Goal: Information Seeking & Learning: Find specific fact

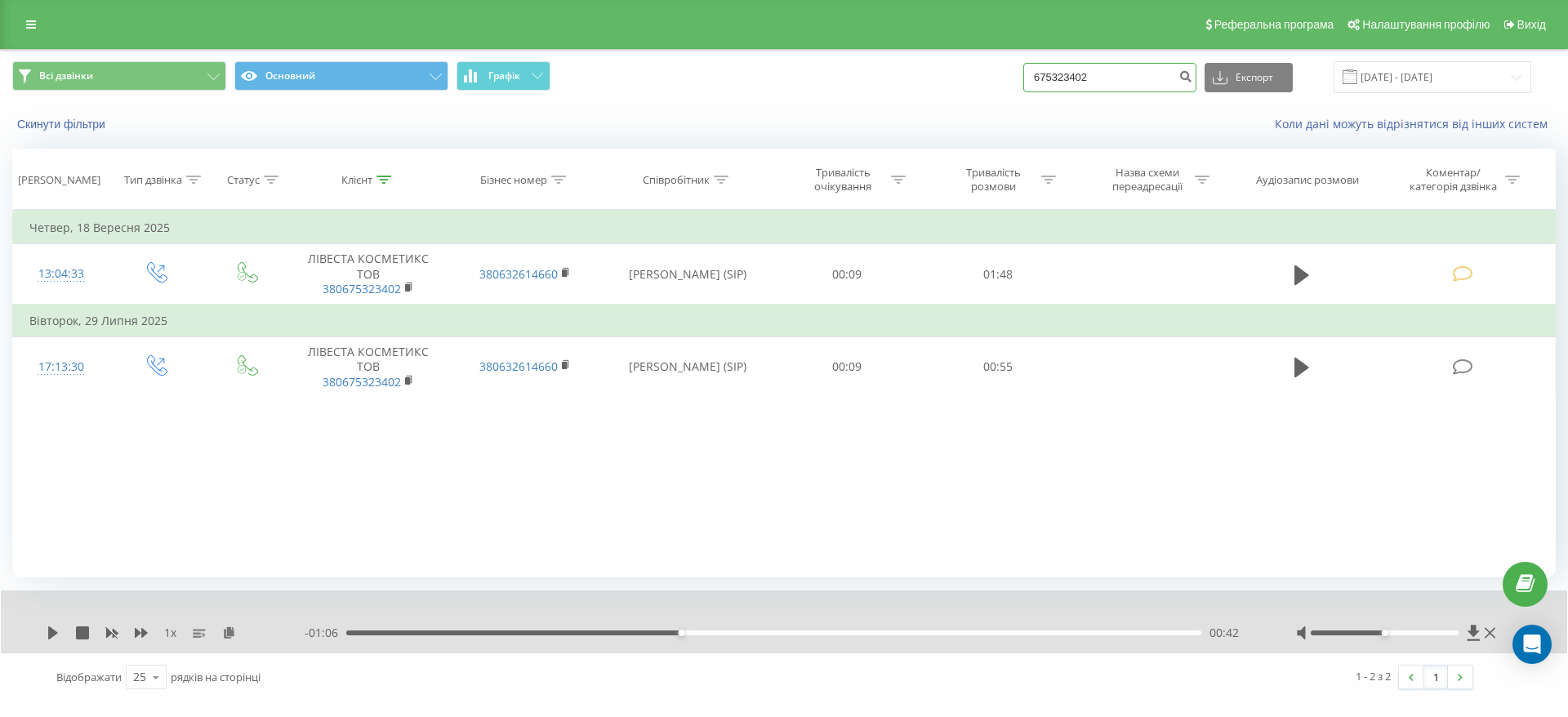
click at [1157, 79] on input "675323402" at bounding box center [1109, 77] width 173 height 30
click at [1158, 79] on input "675323402" at bounding box center [1109, 77] width 173 height 30
paste input "380635046000"
type input "380635046000"
click at [1192, 72] on icon "submit" at bounding box center [1185, 74] width 14 height 10
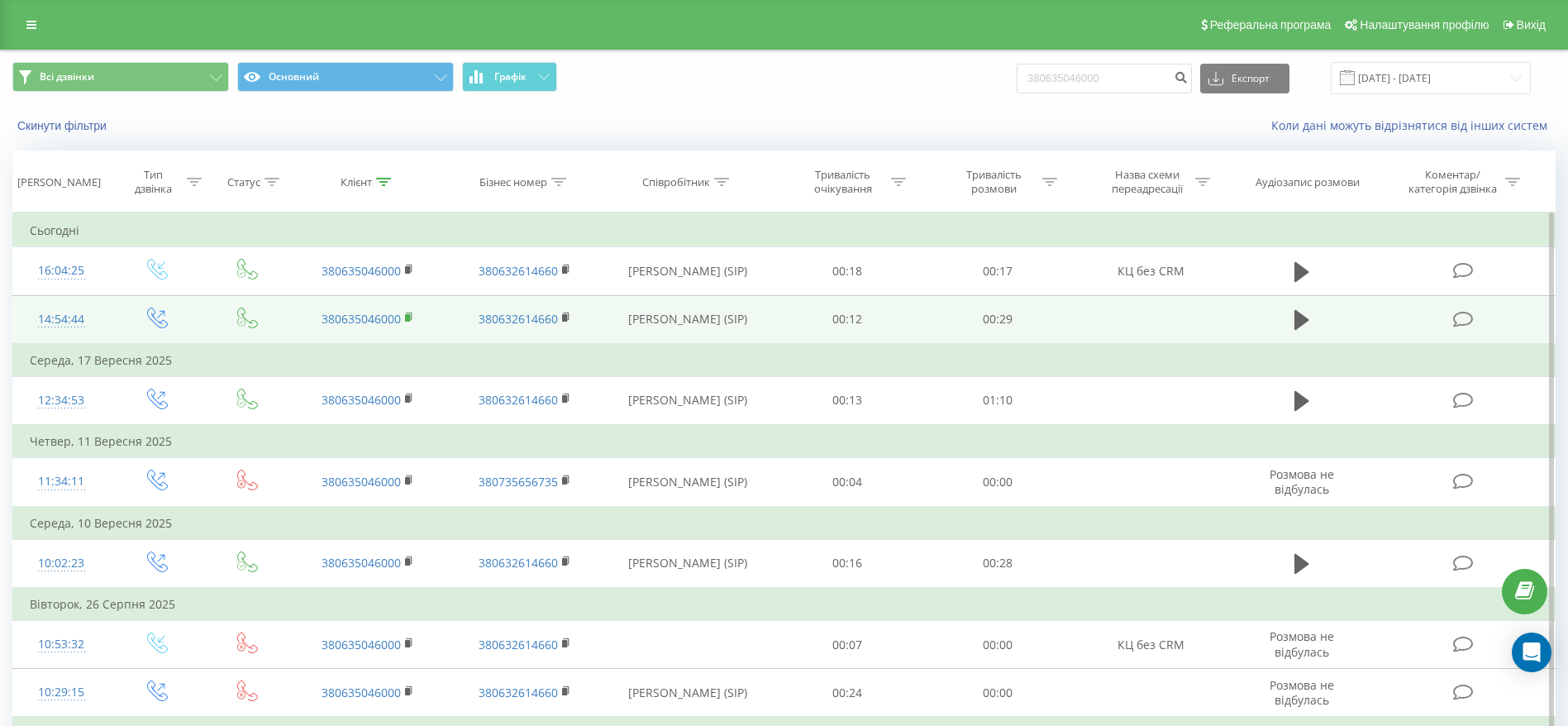
click at [413, 317] on icon at bounding box center [409, 318] width 9 height 12
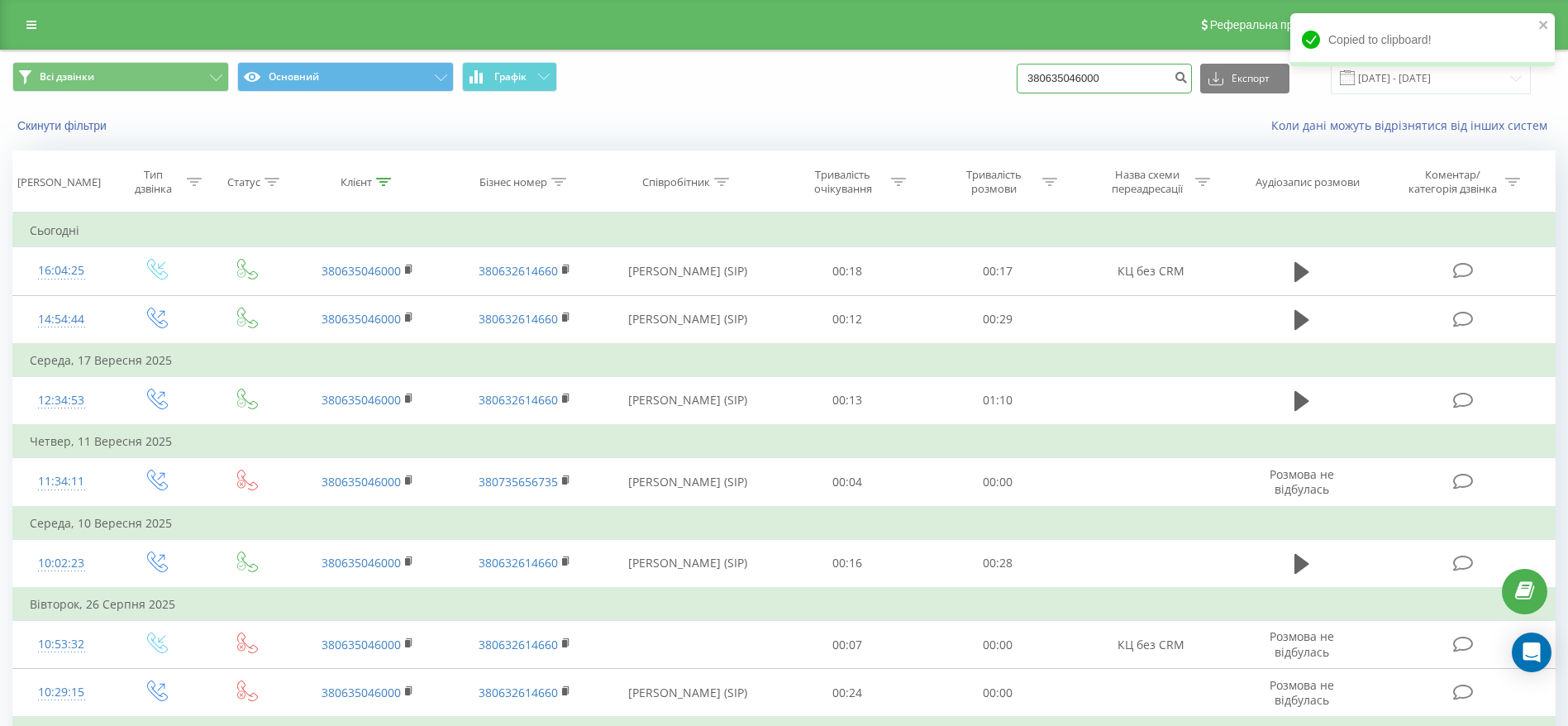
click at [1157, 77] on input "380635046000" at bounding box center [1104, 78] width 175 height 30
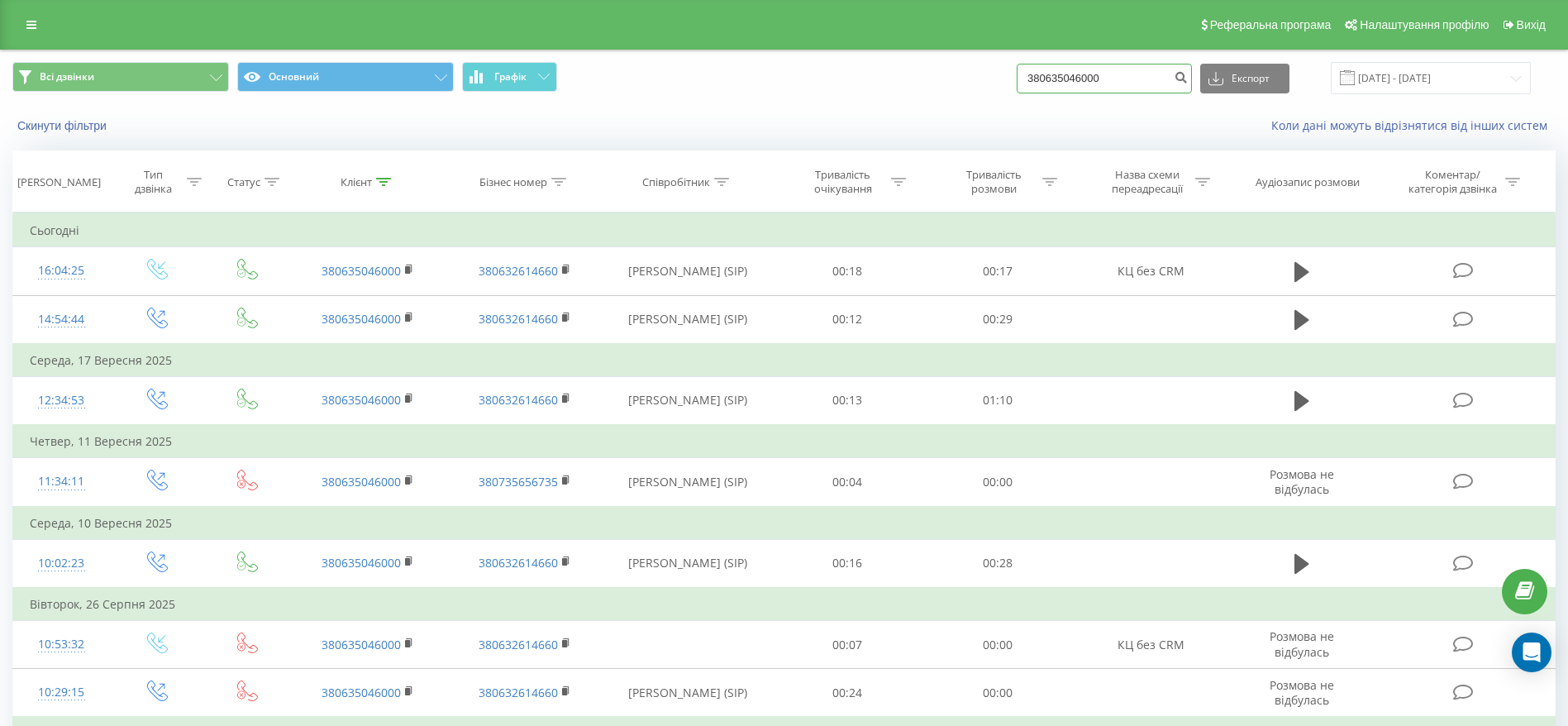
click at [1157, 77] on input "380635046000" at bounding box center [1104, 78] width 175 height 30
paste input "970228484"
type input "380970228484"
click at [1188, 77] on icon "submit" at bounding box center [1181, 75] width 14 height 10
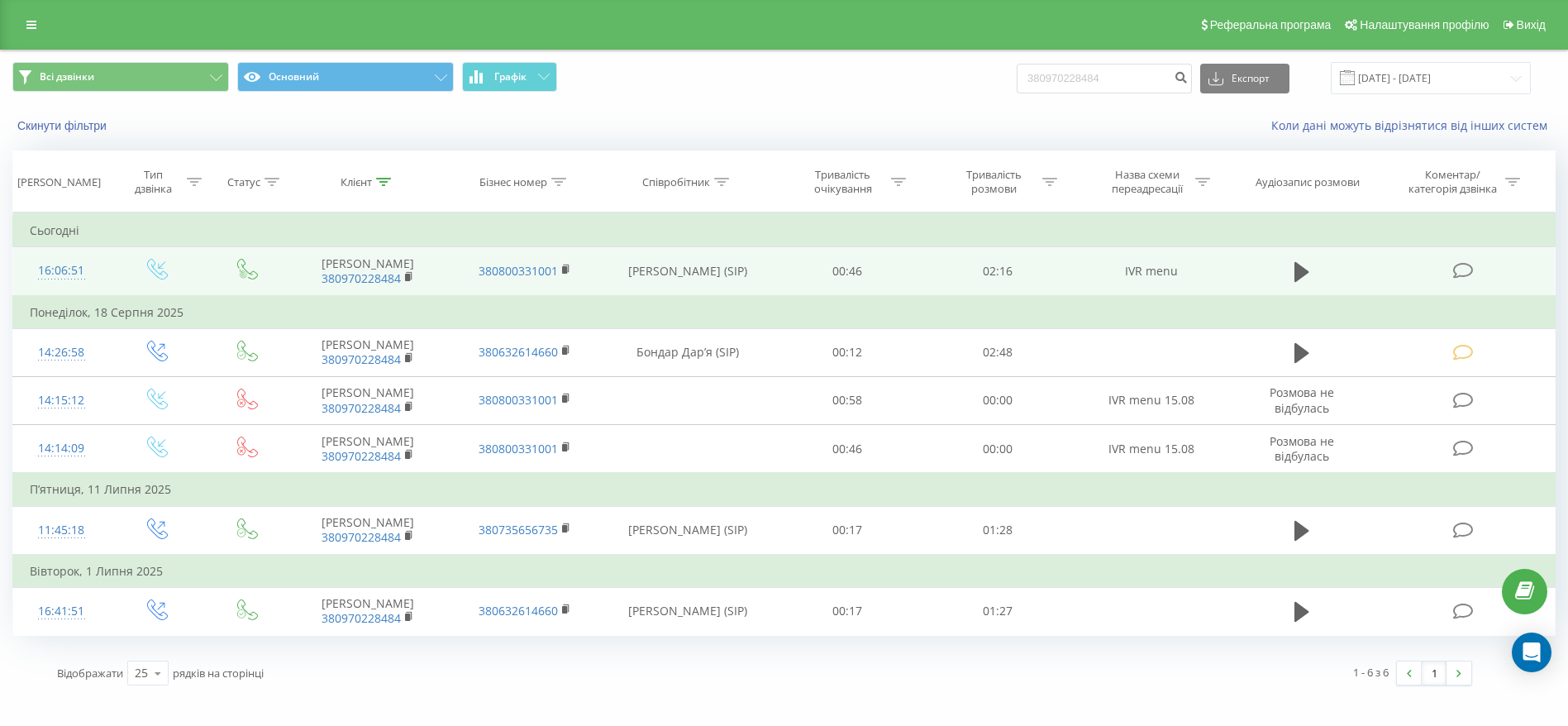
click at [1471, 275] on icon at bounding box center [1463, 271] width 20 height 17
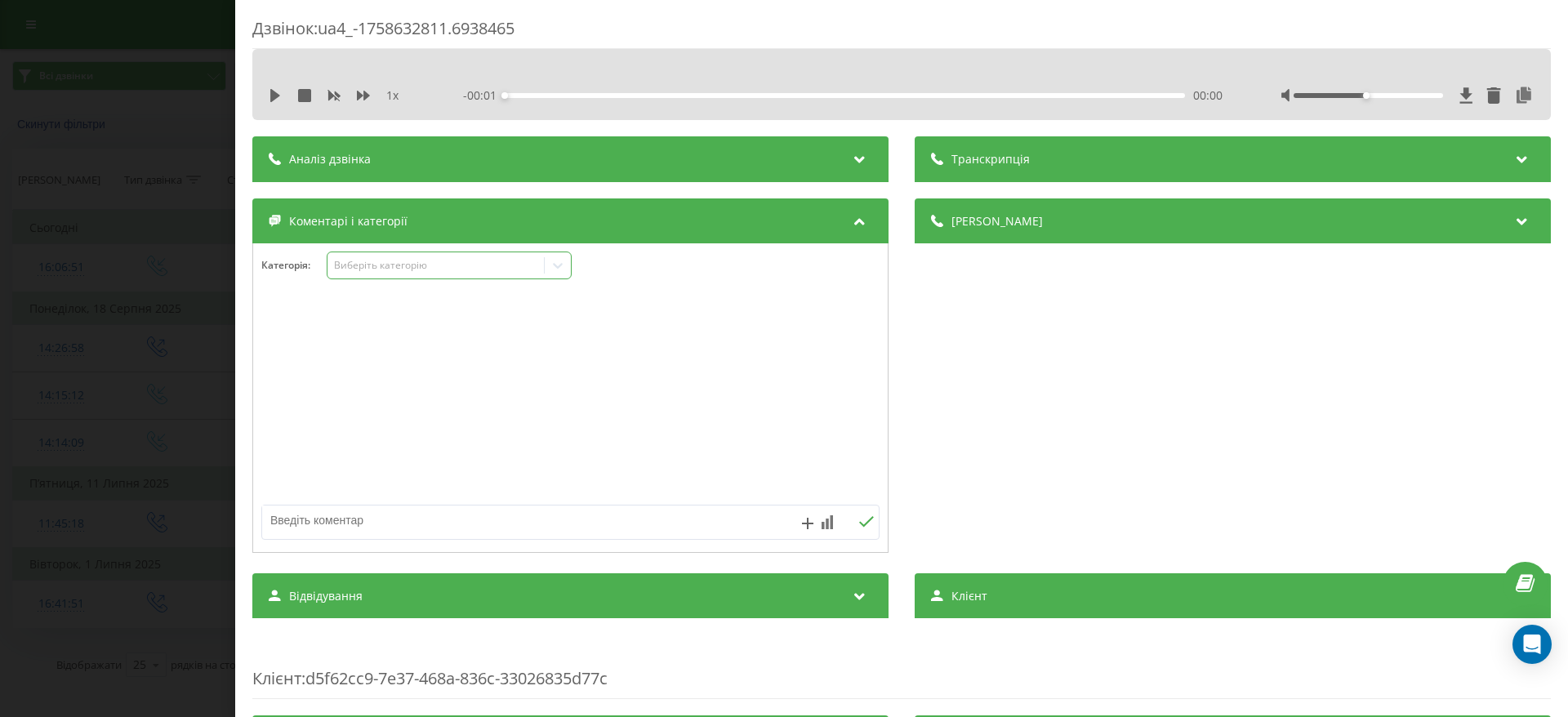
click at [562, 258] on icon at bounding box center [557, 265] width 16 height 16
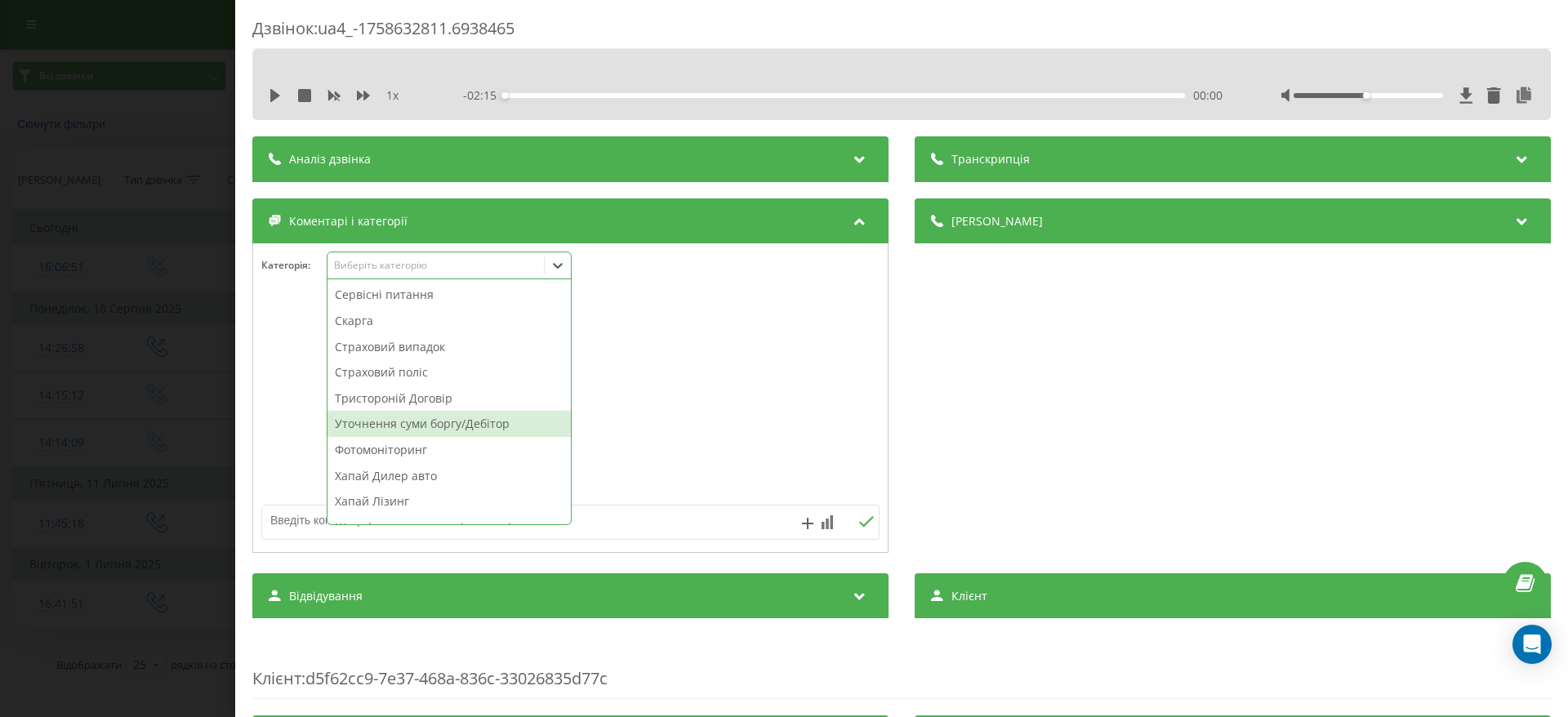
scroll to position [875, 0]
click at [455, 407] on div "Уточнення суми боргу/Дебітор" at bounding box center [449, 406] width 243 height 26
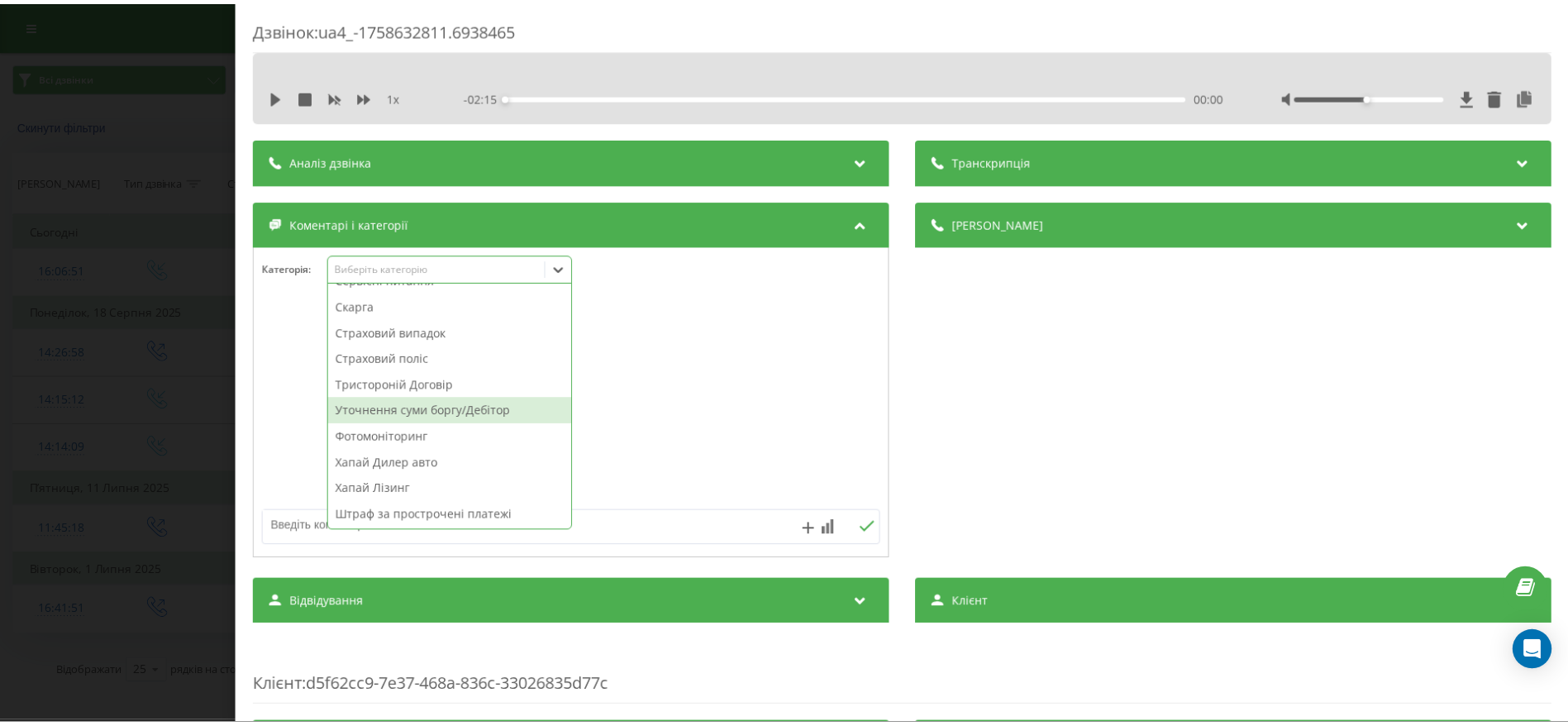
scroll to position [861, 0]
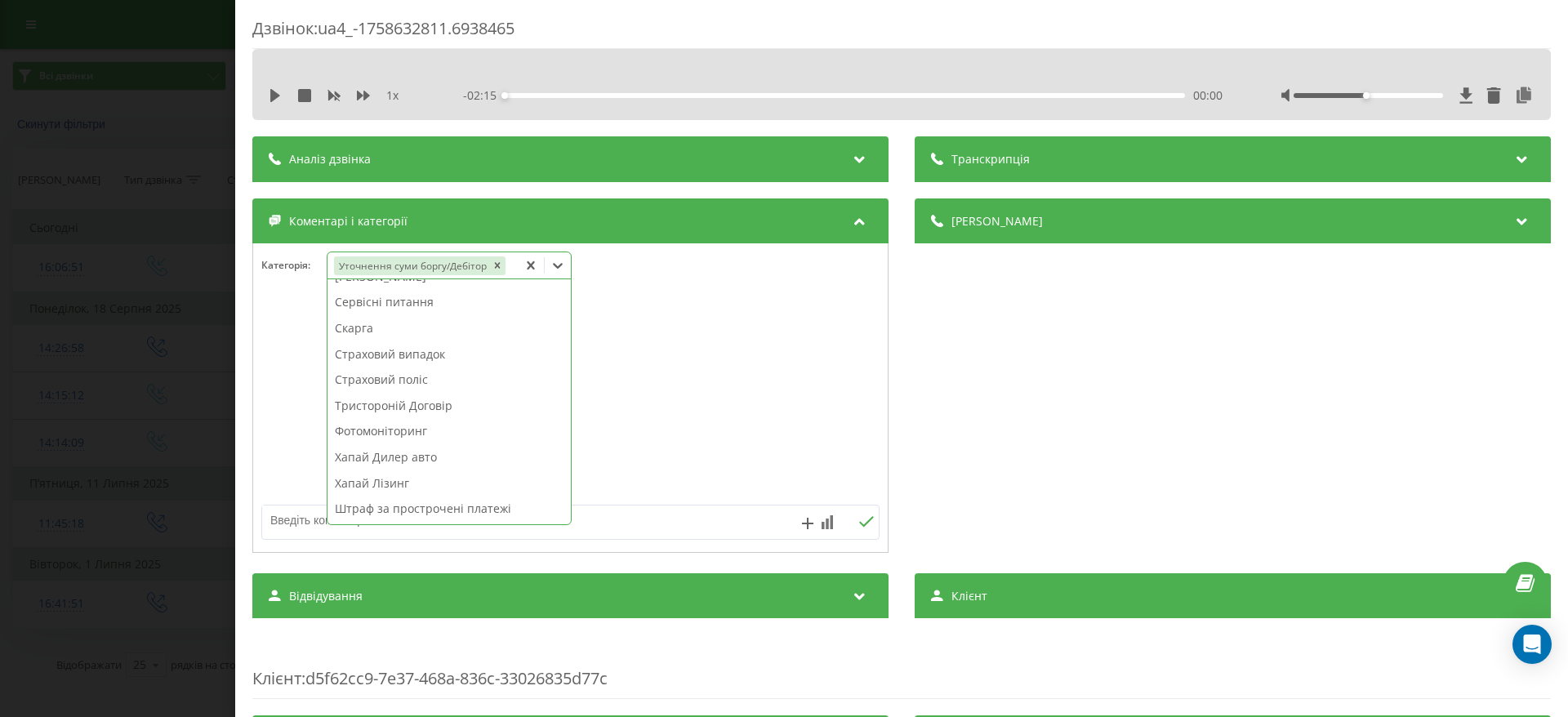
click at [92, 422] on div "Дзвінок : ua4_-1758632811.6938465 1 x - 02:15 00:00 00:00 Транскрипція Для AI-а…" at bounding box center [784, 358] width 1568 height 717
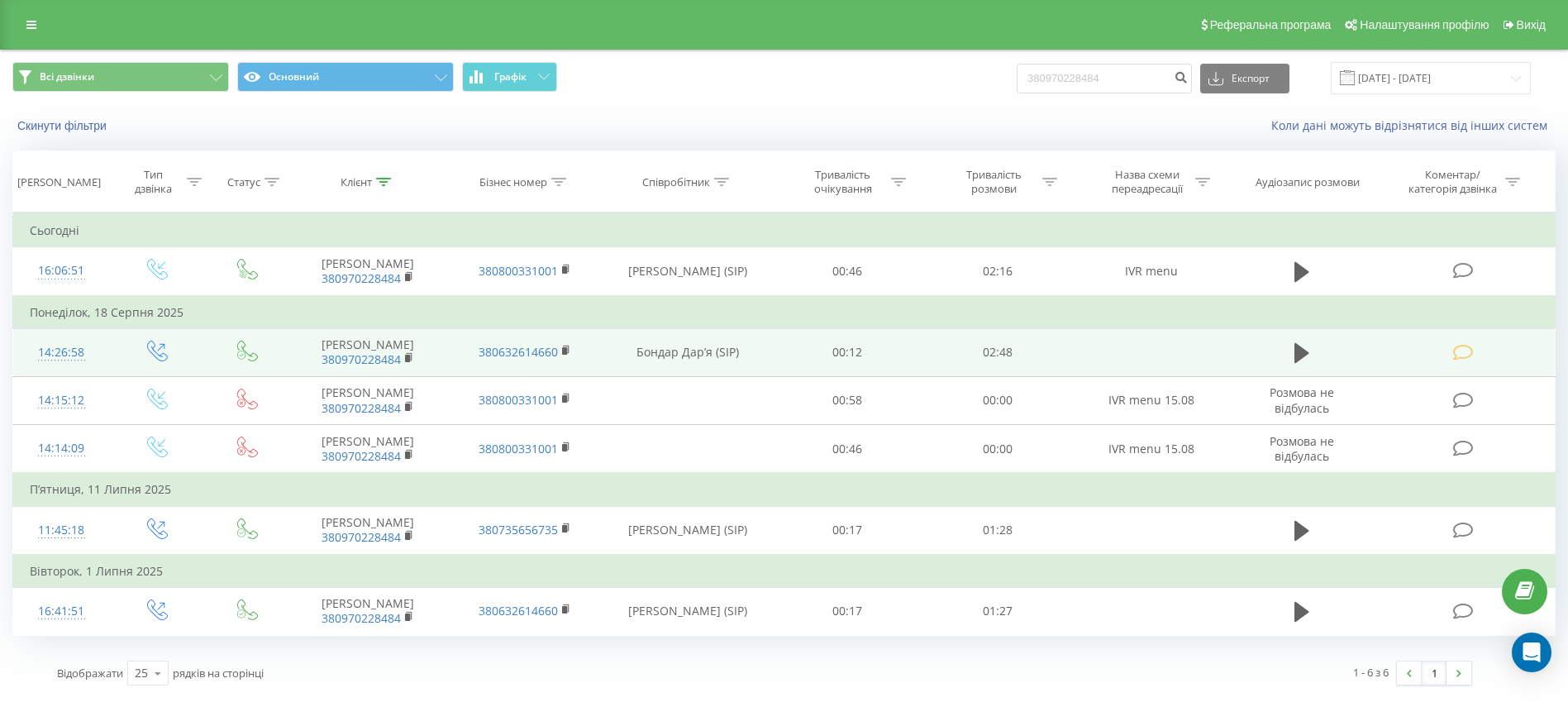
click at [1467, 362] on icon at bounding box center [1463, 353] width 20 height 17
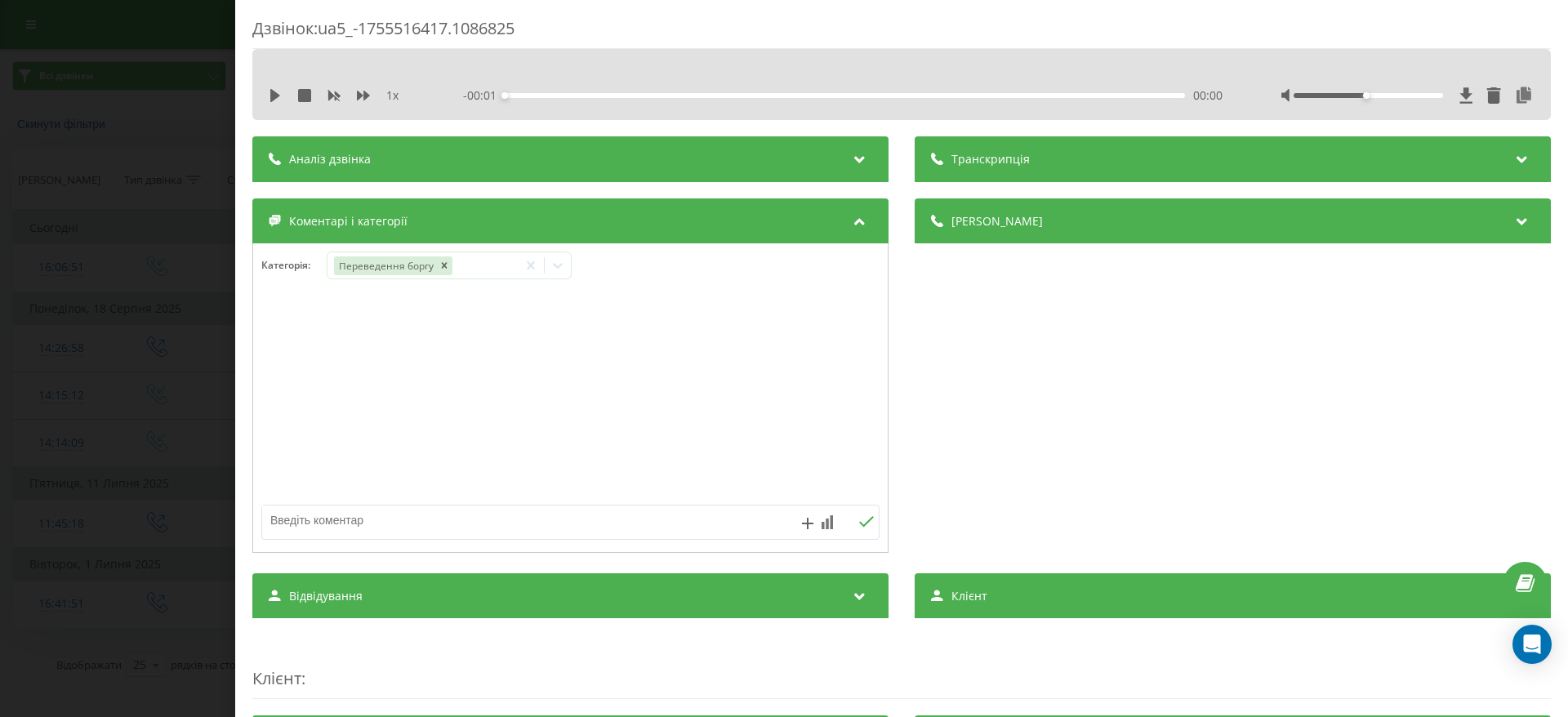
click at [31, 320] on div "Дзвінок : ua5_-1755516417.1086825 1 x - 00:01 00:00 00:00 Транскрипція Для AI-а…" at bounding box center [784, 358] width 1568 height 717
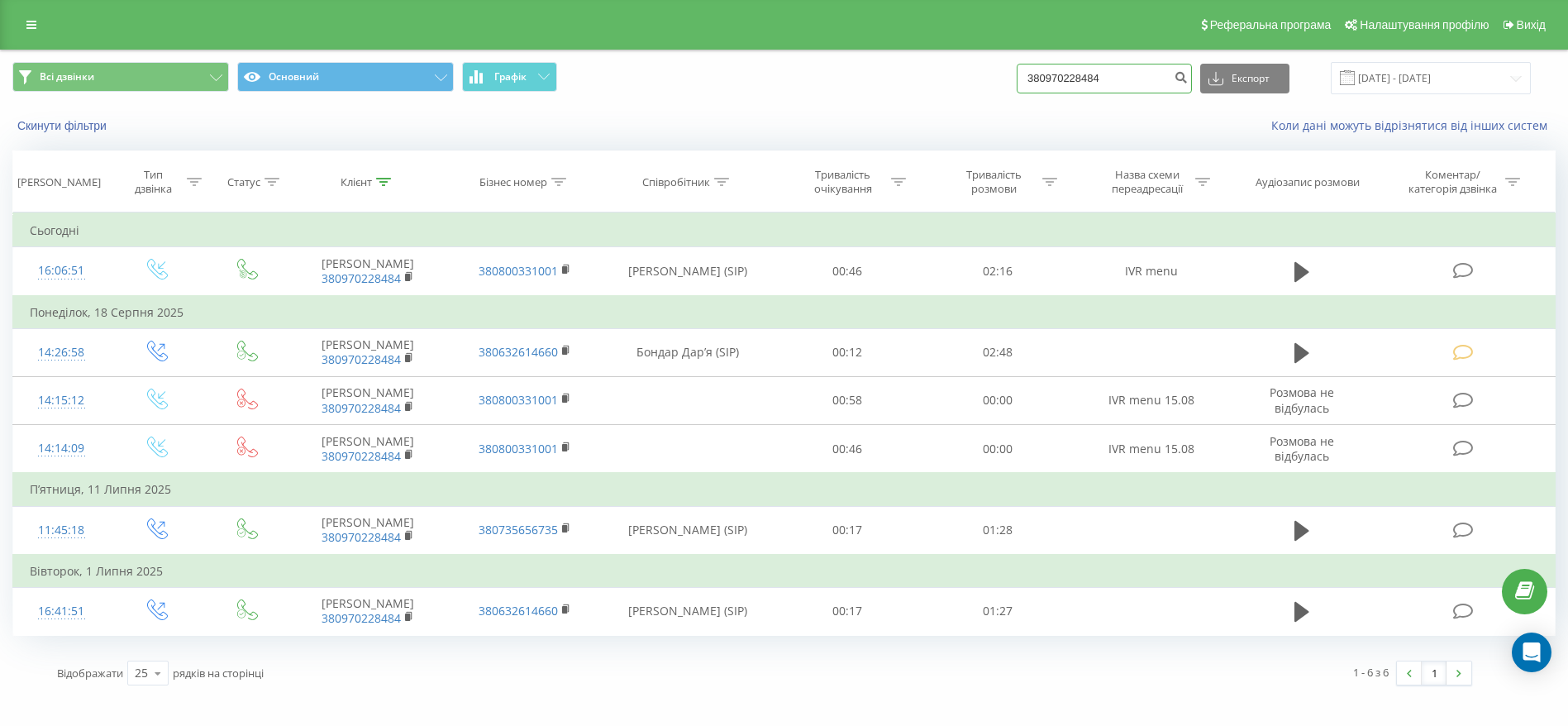
click at [1172, 83] on input "380970228484" at bounding box center [1104, 78] width 175 height 30
paste input "673958187"
type input "380673958187"
click at [1188, 75] on icon "submit" at bounding box center [1181, 75] width 14 height 10
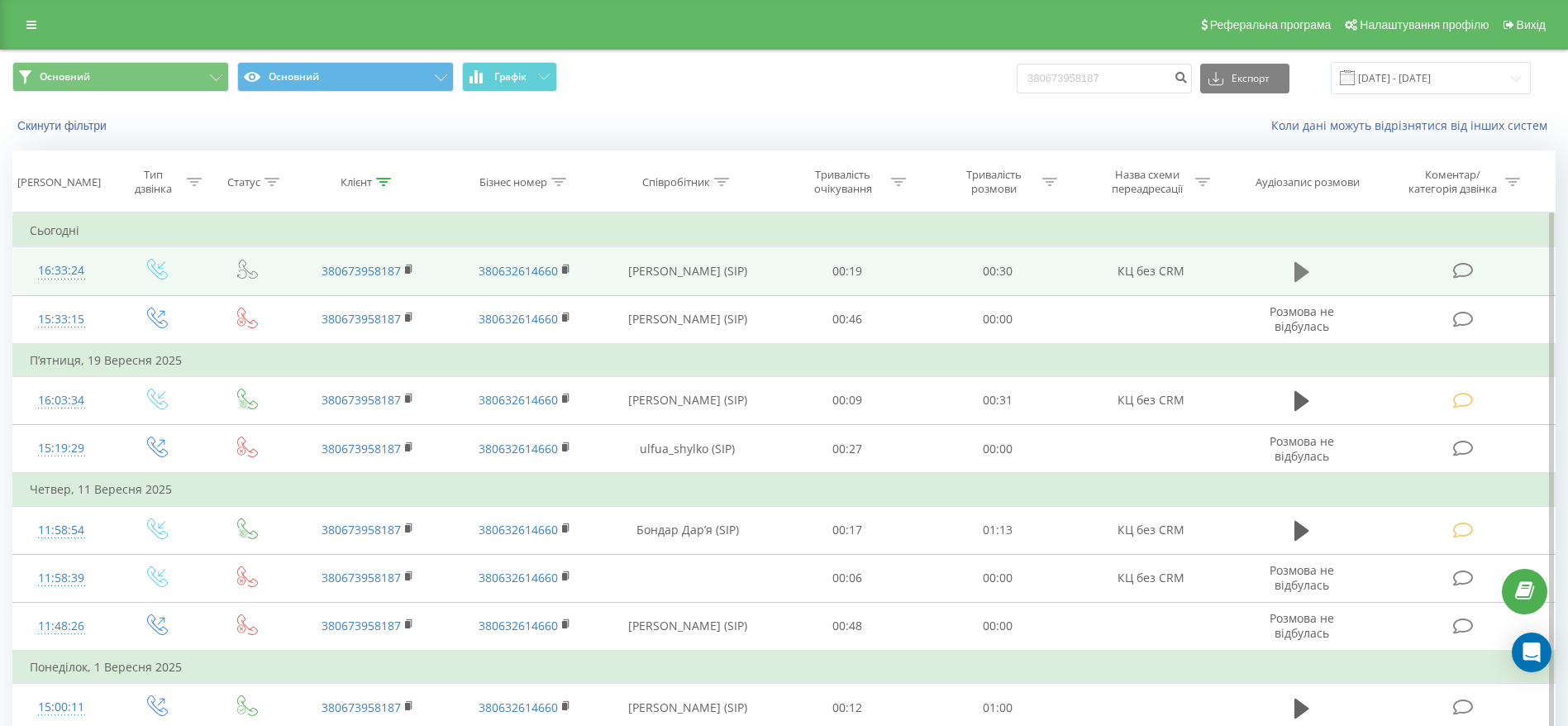
click at [1299, 276] on icon at bounding box center [1301, 272] width 14 height 20
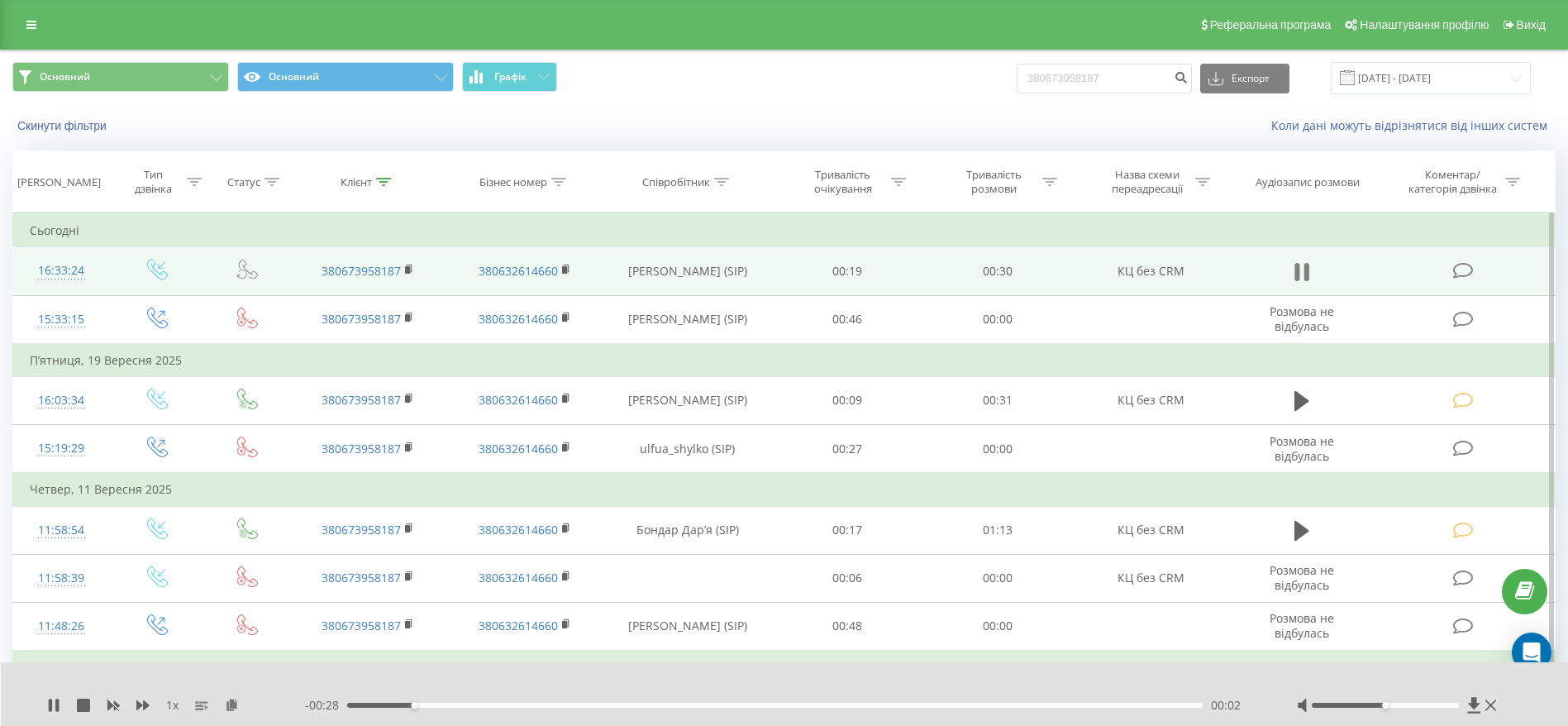
click at [1302, 269] on icon at bounding box center [1301, 273] width 14 height 23
drag, startPoint x: 418, startPoint y: 703, endPoint x: 335, endPoint y: 700, distance: 83.1
click at [347, 703] on div "00:00" at bounding box center [775, 705] width 856 height 5
click at [52, 705] on icon at bounding box center [53, 706] width 10 height 14
click at [52, 702] on icon at bounding box center [49, 706] width 3 height 14
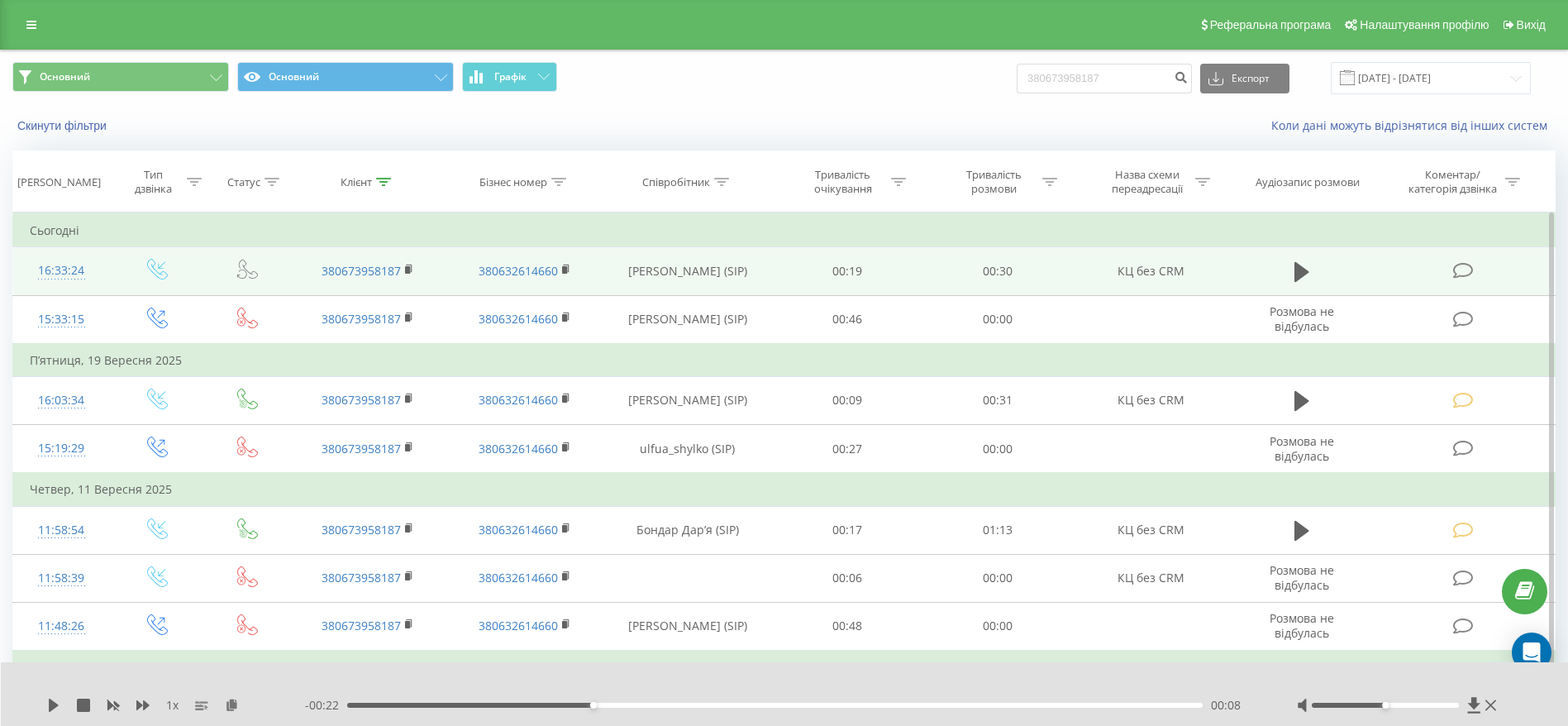
click at [1472, 263] on icon at bounding box center [1463, 271] width 20 height 17
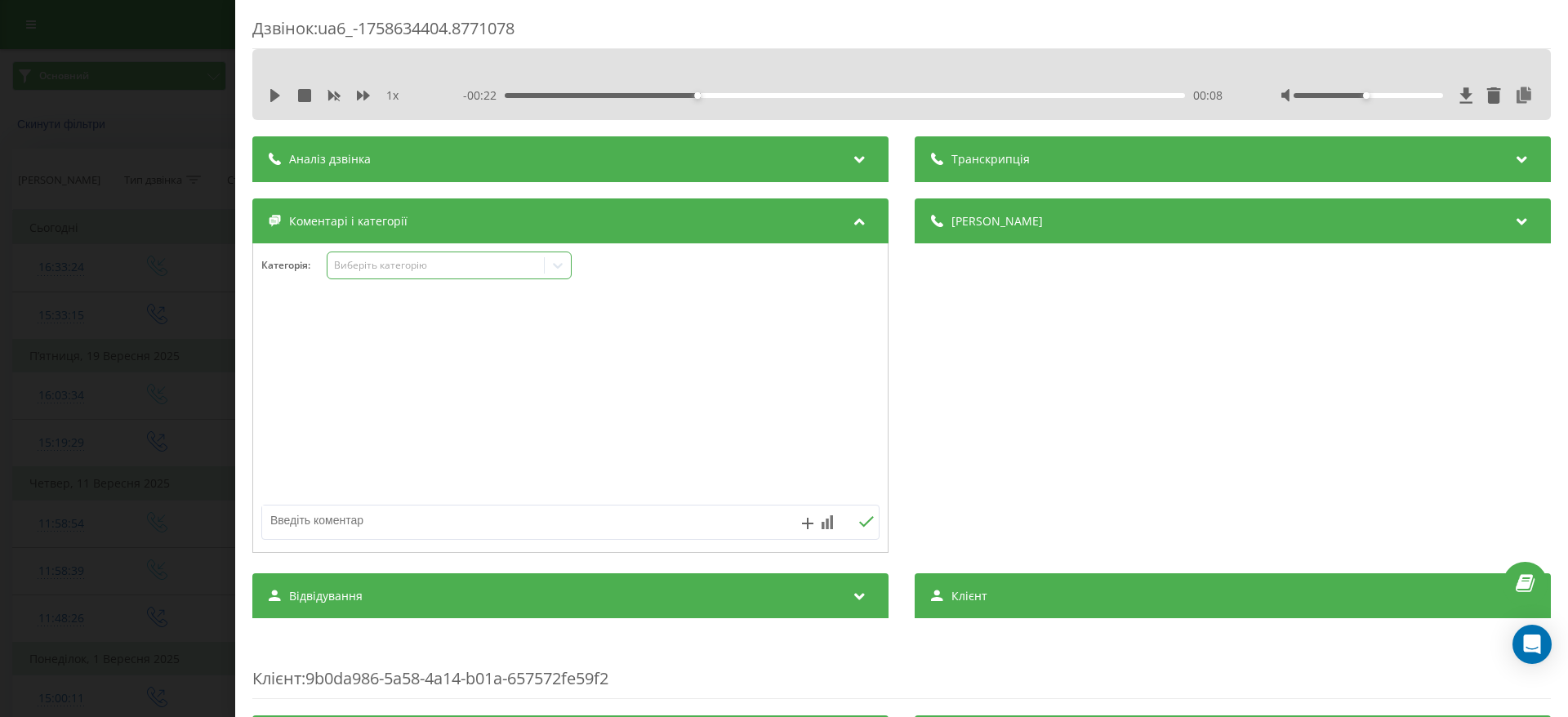
click at [564, 264] on icon at bounding box center [557, 265] width 16 height 16
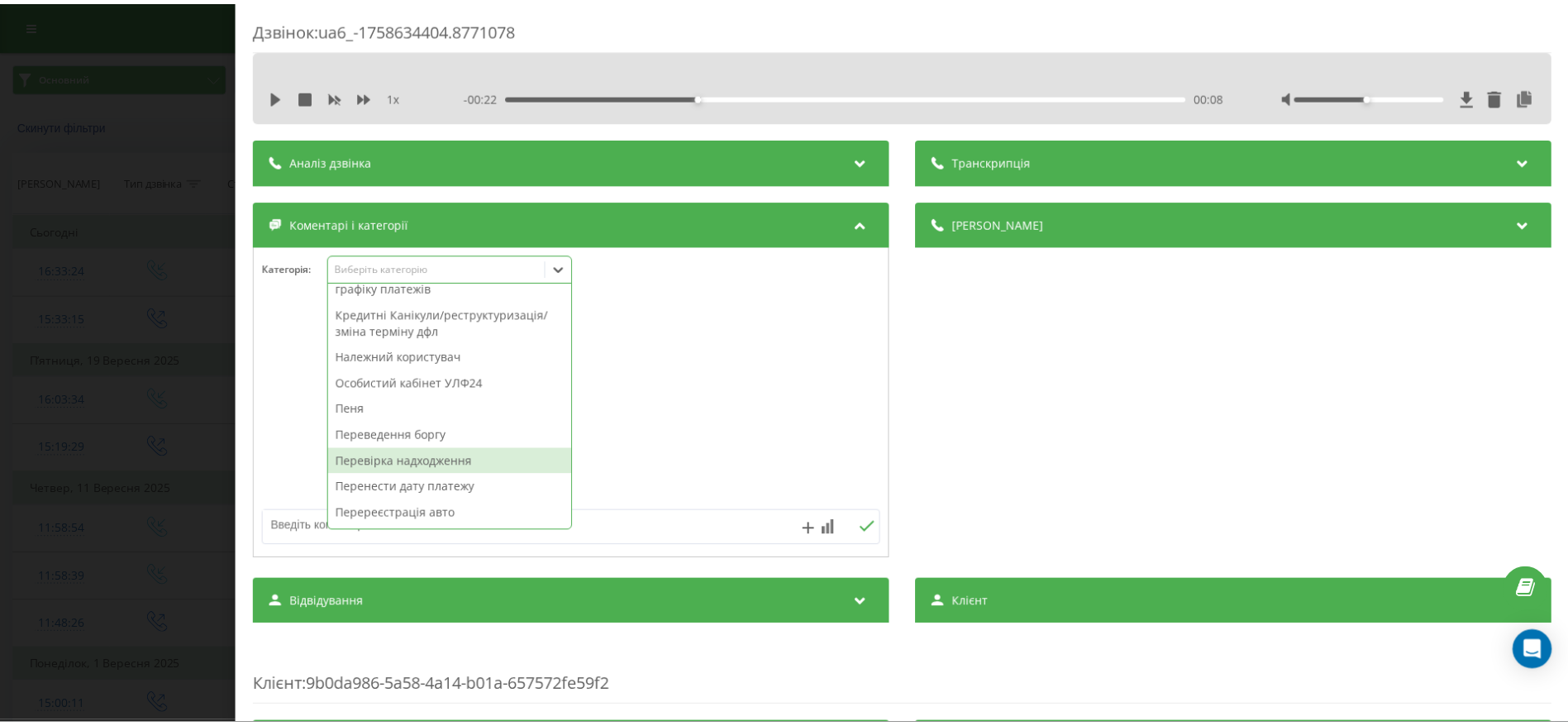
scroll to position [248, 0]
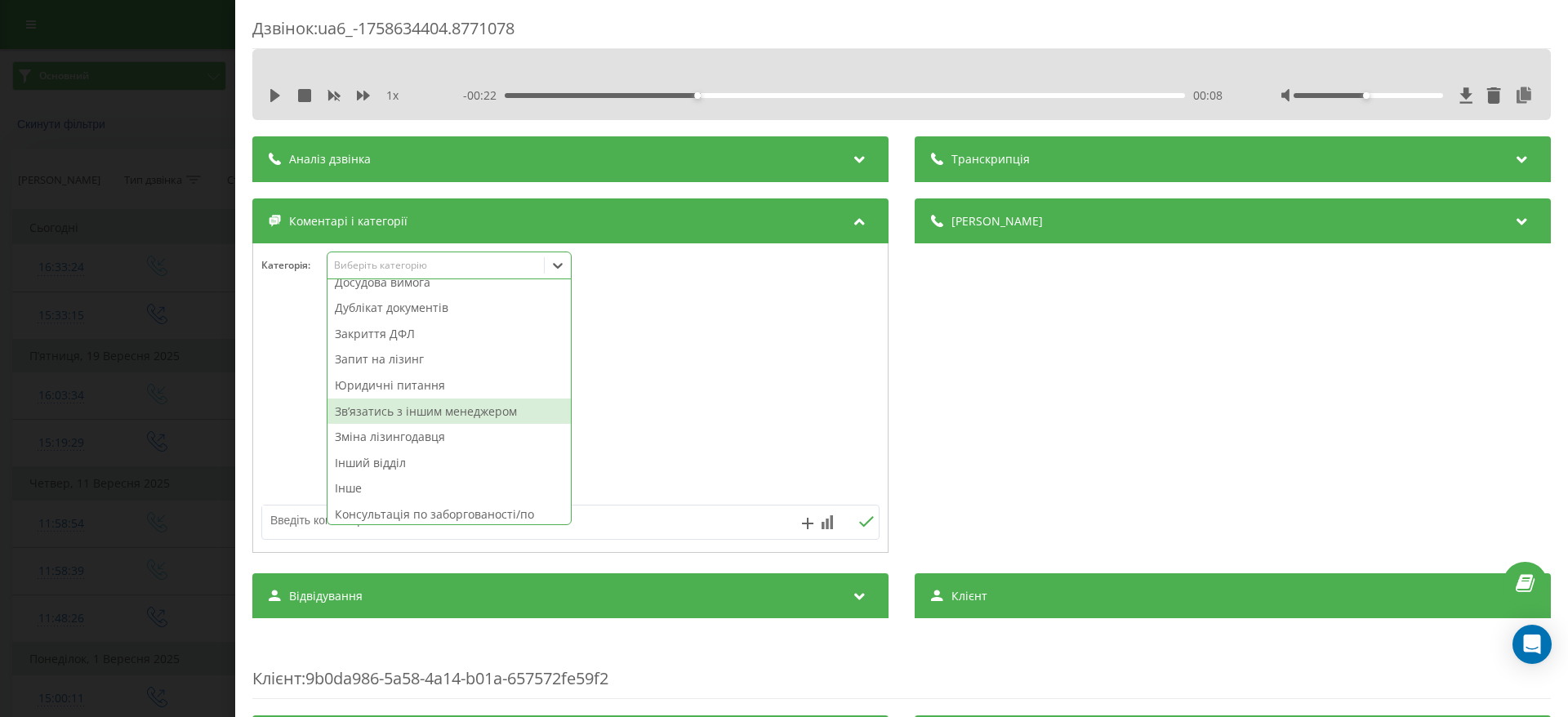
click at [491, 412] on div "Звʼязатись з іншим менеджером" at bounding box center [449, 411] width 243 height 26
click at [93, 415] on div "Дзвінок : ua6_-1758634404.8771078 1 x - 00:22 00:08 00:08 Транскрипція Для AI-а…" at bounding box center [784, 358] width 1568 height 717
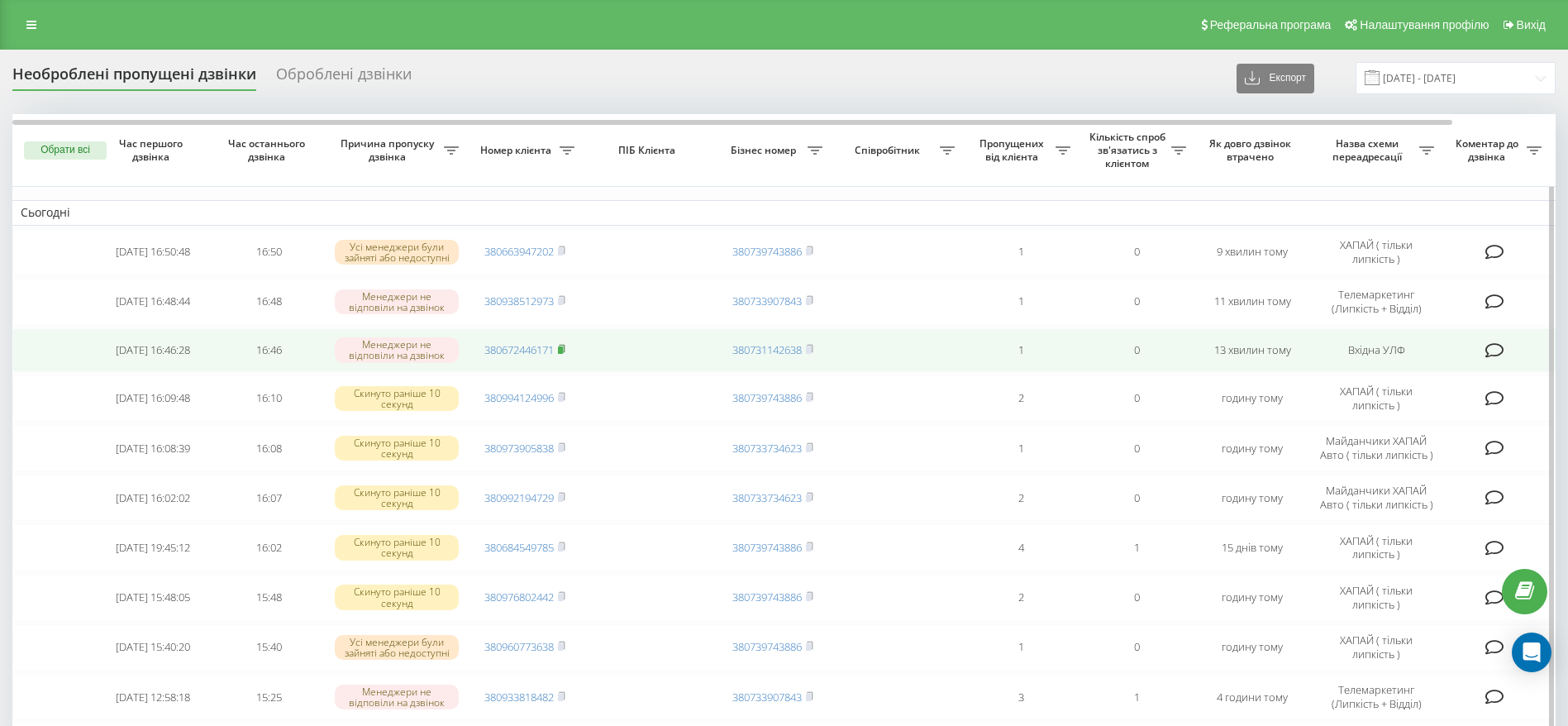
click at [565, 353] on icon at bounding box center [562, 349] width 8 height 10
